Goal: Navigation & Orientation: Find specific page/section

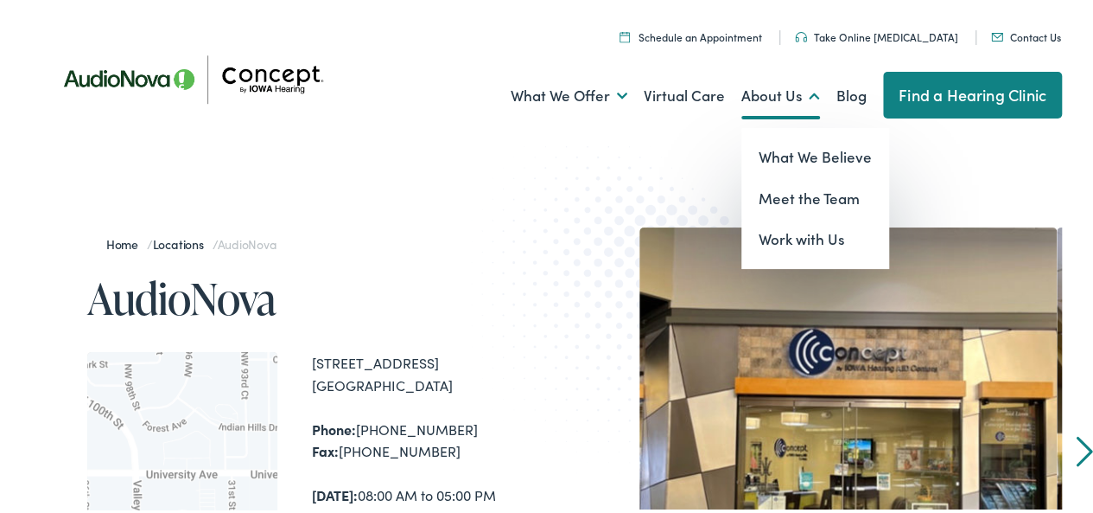
click at [793, 90] on link "About Us" at bounding box center [781, 93] width 79 height 64
click at [769, 203] on link "Meet the Team" at bounding box center [816, 195] width 148 height 41
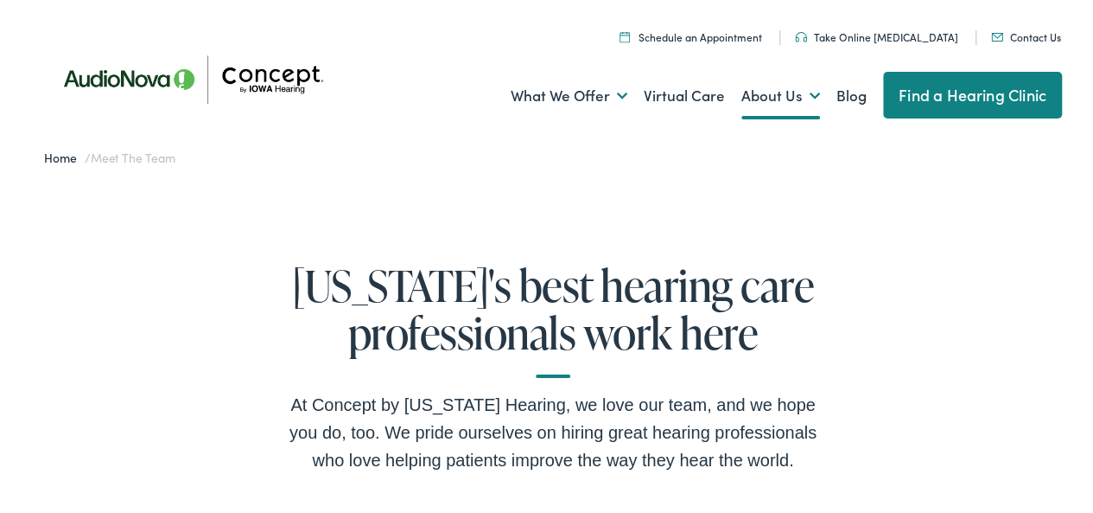
click at [57, 156] on link "Home" at bounding box center [64, 154] width 41 height 17
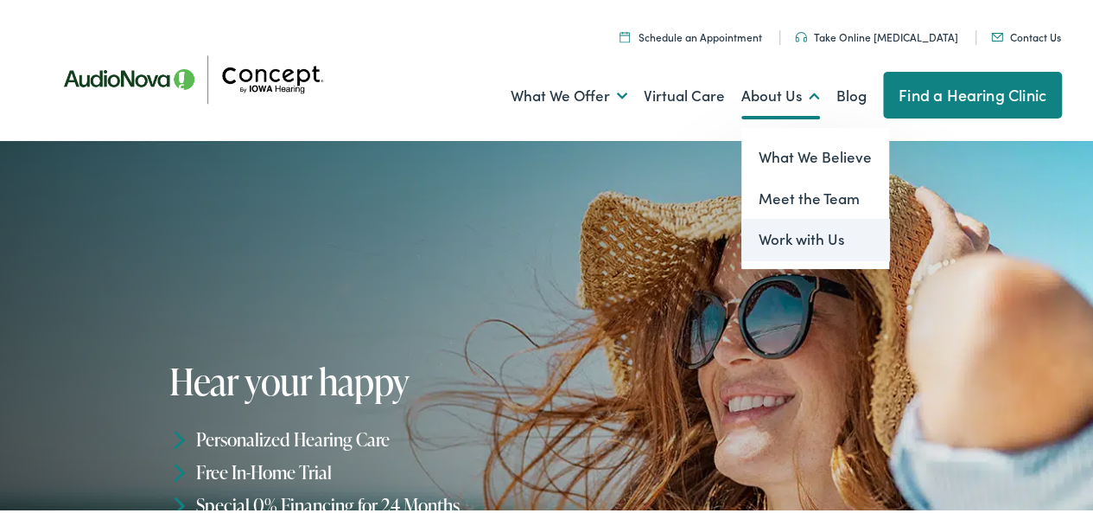
click at [771, 243] on link "Work with Us" at bounding box center [816, 236] width 148 height 41
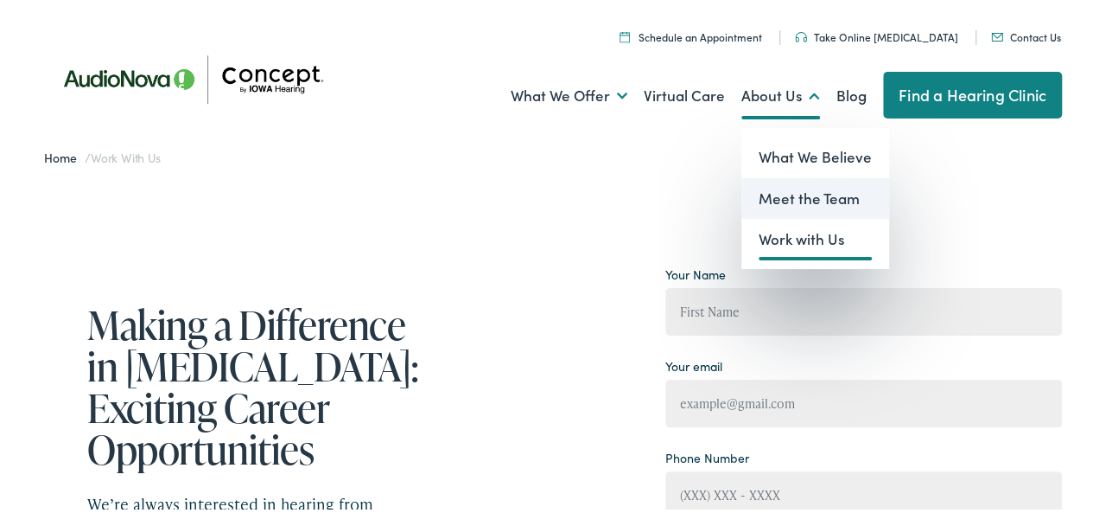
click at [774, 194] on link "Meet the Team" at bounding box center [816, 195] width 148 height 41
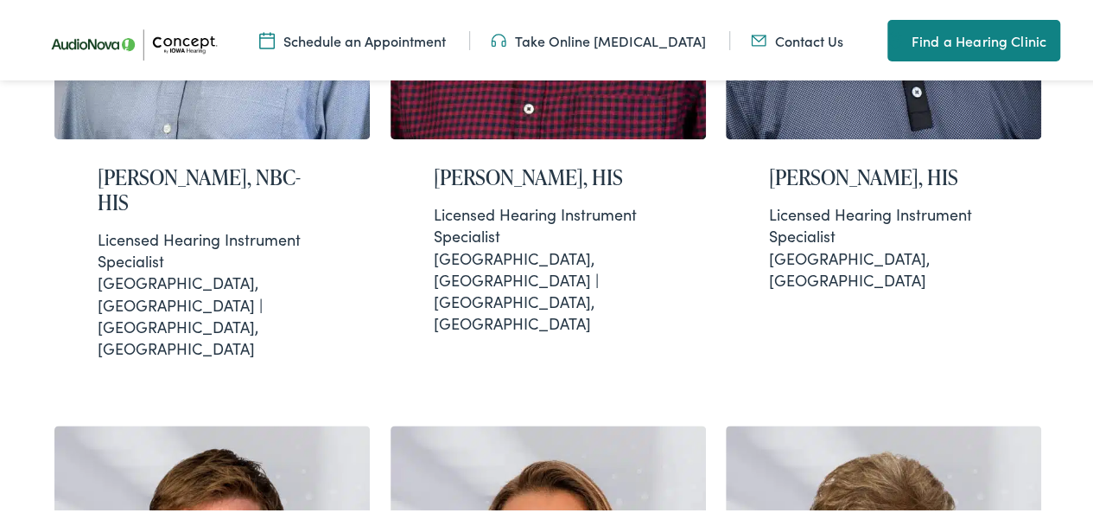
scroll to position [2046, 0]
